Goal: Information Seeking & Learning: Learn about a topic

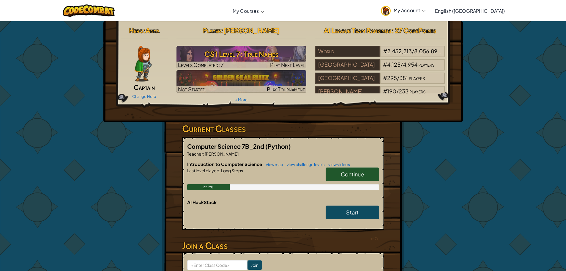
click at [342, 171] on span "Continue" at bounding box center [352, 173] width 23 height 7
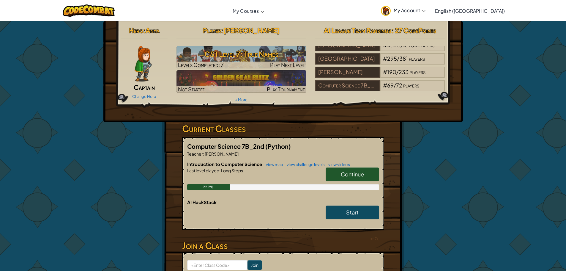
scroll to position [22, 0]
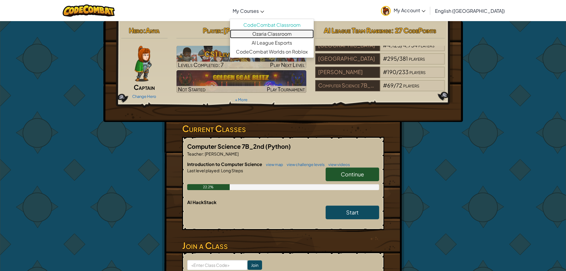
click at [297, 33] on link "Ozaria Classroom" at bounding box center [272, 33] width 84 height 9
